Goal: Navigation & Orientation: Find specific page/section

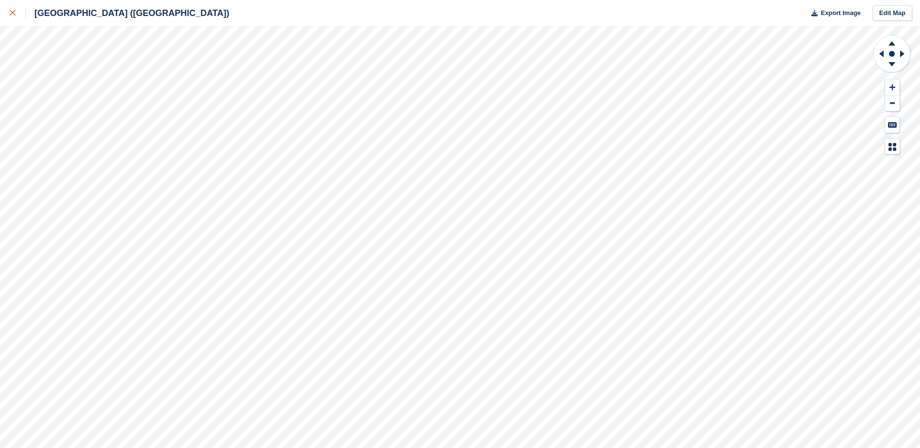
click at [15, 15] on icon at bounding box center [13, 13] width 6 height 6
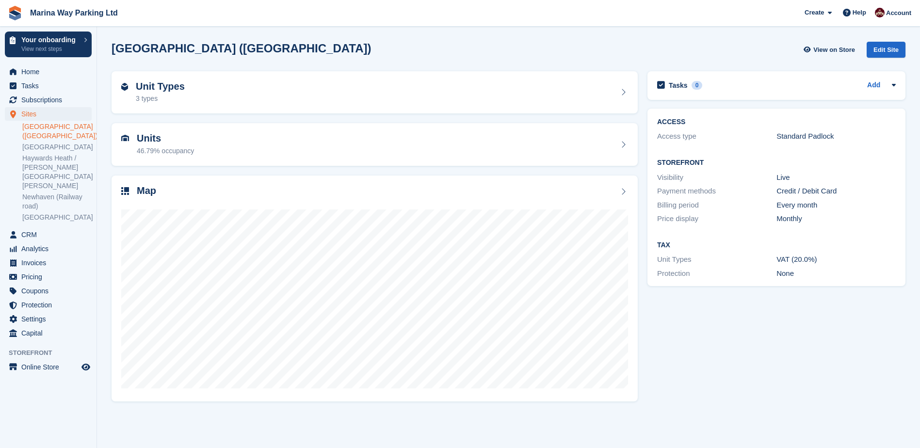
click at [103, 256] on section "Newhaven (Beach Road) View on Store Edit Site Unit Types 3 types Units 46.79% o…" at bounding box center [508, 224] width 823 height 448
drag, startPoint x: 107, startPoint y: 46, endPoint x: 244, endPoint y: 62, distance: 137.7
click at [244, 62] on div "Newhaven (Beach Road) View on Store Edit Site" at bounding box center [509, 52] width 804 height 30
drag, startPoint x: 244, startPoint y: 62, endPoint x: 243, endPoint y: 53, distance: 8.3
click at [245, 56] on div "Newhaven (Beach Road) View on Store Edit Site" at bounding box center [509, 50] width 794 height 16
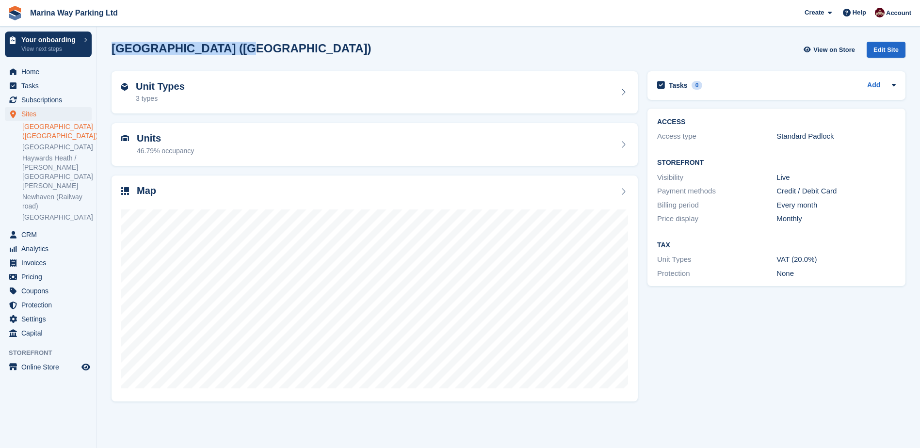
click at [244, 49] on div "Newhaven (Beach Road) View on Store Edit Site" at bounding box center [509, 50] width 794 height 16
click at [109, 184] on div "Map" at bounding box center [375, 289] width 536 height 236
click at [105, 146] on section "Newhaven (Beach Road) View on Store Edit Site Unit Types 3 types Units 46.79% o…" at bounding box center [508, 224] width 823 height 448
